Goal: Find contact information: Find contact information

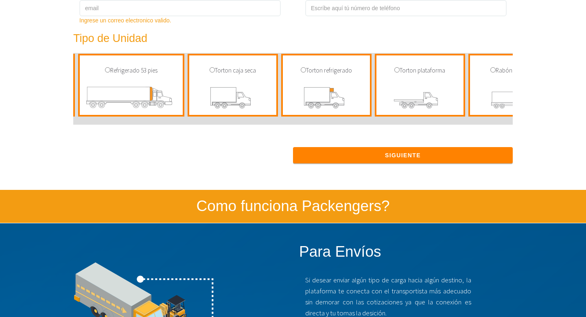
scroll to position [0, 797]
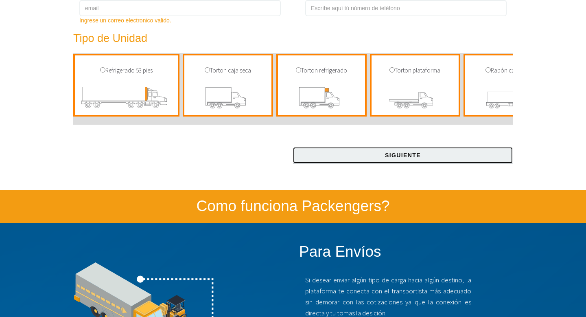
click at [345, 148] on button "Siguiente" at bounding box center [403, 155] width 220 height 16
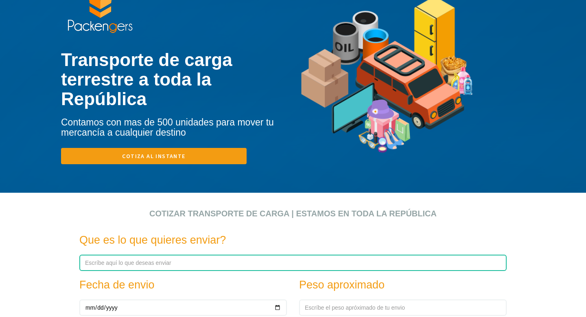
scroll to position [0, 0]
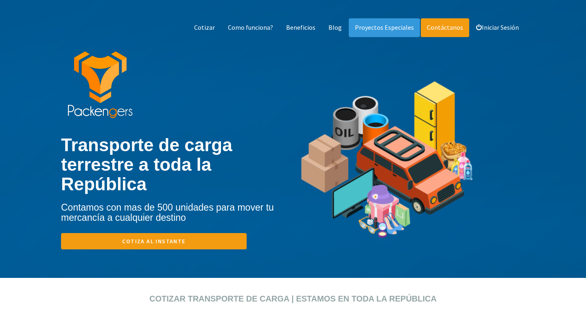
click at [432, 24] on link "Contáctanos" at bounding box center [445, 27] width 48 height 19
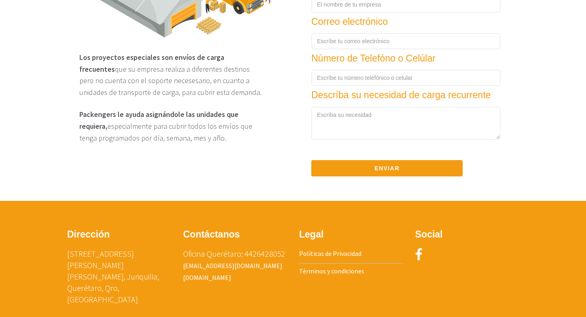
scroll to position [1118, 0]
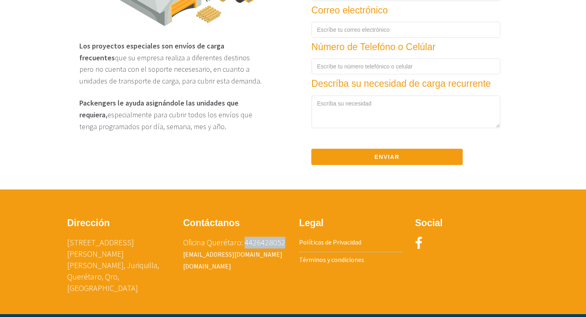
drag, startPoint x: 284, startPoint y: 242, endPoint x: 246, endPoint y: 240, distance: 38.3
click at [246, 240] on p "Oficina Querétaro: 4426428052 [EMAIL_ADDRESS][DOMAIN_NAME] [DOMAIN_NAME]" at bounding box center [235, 253] width 104 height 35
copy p "4426428052"
click at [234, 265] on p "Oficina Querétaro: 4426428052 [EMAIL_ADDRESS][DOMAIN_NAME] [DOMAIN_NAME]" at bounding box center [235, 253] width 104 height 35
drag, startPoint x: 177, startPoint y: 256, endPoint x: 263, endPoint y: 259, distance: 85.5
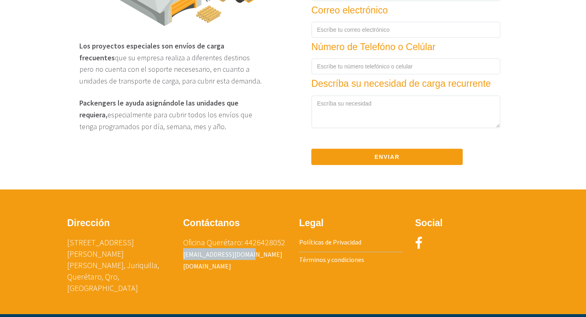
click at [263, 259] on div "Contáctanos Oficina Querétaro: 4426428052 [EMAIL_ADDRESS][DOMAIN_NAME] [DOMAIN_…" at bounding box center [235, 249] width 116 height 70
drag, startPoint x: 220, startPoint y: 252, endPoint x: 262, endPoint y: 258, distance: 41.9
click at [262, 258] on p "Oficina Querétaro: 4426428052 [EMAIL_ADDRESS][DOMAIN_NAME] [DOMAIN_NAME]" at bounding box center [235, 253] width 104 height 35
click at [263, 267] on p "Oficina Querétaro: 4426428052 [EMAIL_ADDRESS][DOMAIN_NAME] [DOMAIN_NAME]" at bounding box center [235, 253] width 104 height 35
drag, startPoint x: 218, startPoint y: 253, endPoint x: 263, endPoint y: 254, distance: 44.4
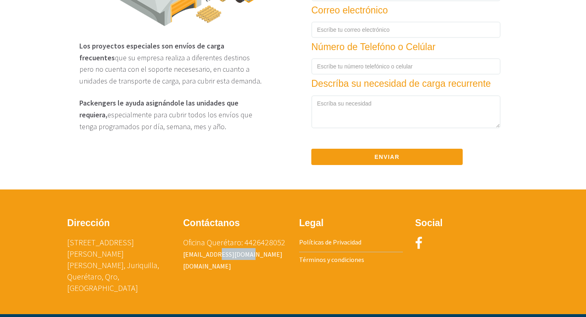
click at [263, 255] on p "Oficina Querétaro: 4426428052 [EMAIL_ADDRESS][DOMAIN_NAME] [DOMAIN_NAME]" at bounding box center [235, 253] width 104 height 35
click at [231, 256] on link "[EMAIL_ADDRESS][DOMAIN_NAME]" at bounding box center [232, 254] width 99 height 8
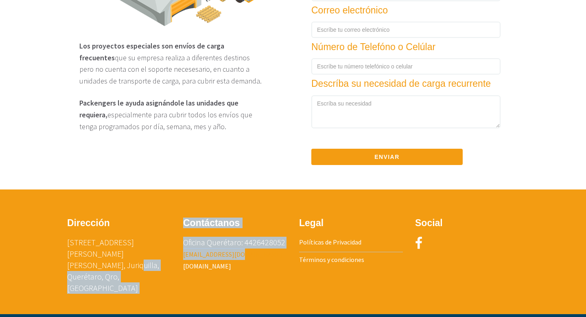
drag, startPoint x: 170, startPoint y: 253, endPoint x: 238, endPoint y: 255, distance: 68.4
click at [238, 255] on div "Dirección [STREET_ADDRESS][PERSON_NAME] [PERSON_NAME], Juriquilla, Querétaro, Q…" at bounding box center [293, 260] width 476 height 92
click at [238, 255] on link "[EMAIL_ADDRESS][DOMAIN_NAME]" at bounding box center [232, 254] width 99 height 8
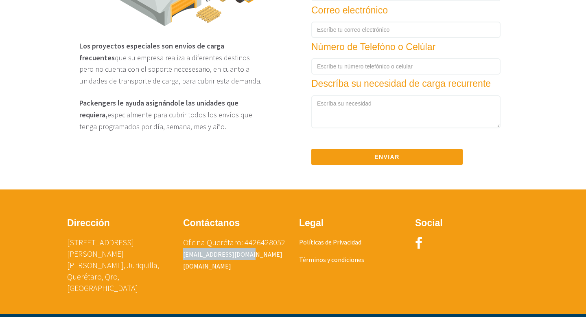
drag, startPoint x: 258, startPoint y: 255, endPoint x: 181, endPoint y: 255, distance: 76.9
click at [181, 255] on div "Contáctanos Oficina Querétaro: 4426428052 [EMAIL_ADDRESS][DOMAIN_NAME] [DOMAIN_…" at bounding box center [235, 249] width 116 height 70
click at [201, 255] on link "[EMAIL_ADDRESS][DOMAIN_NAME]" at bounding box center [232, 254] width 99 height 8
drag, startPoint x: 179, startPoint y: 254, endPoint x: 252, endPoint y: 257, distance: 73.3
click at [253, 257] on div "Contáctanos Oficina Querétaro: 4426428052 [EMAIL_ADDRESS][DOMAIN_NAME] [DOMAIN_…" at bounding box center [235, 249] width 116 height 70
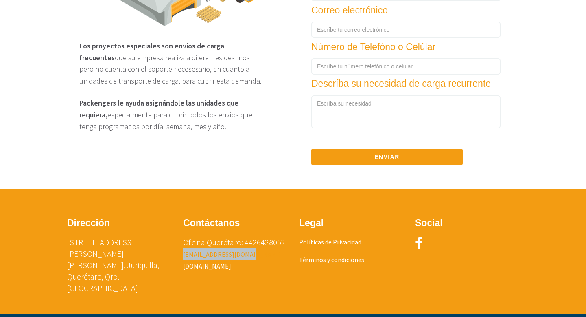
copy link "[EMAIL_ADDRESS][DOMAIN_NAME]"
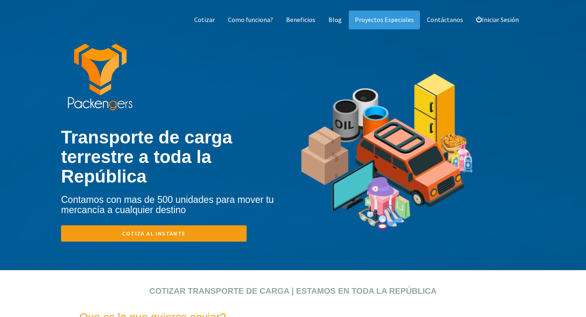
scroll to position [0, 0]
